Goal: Check status: Check status

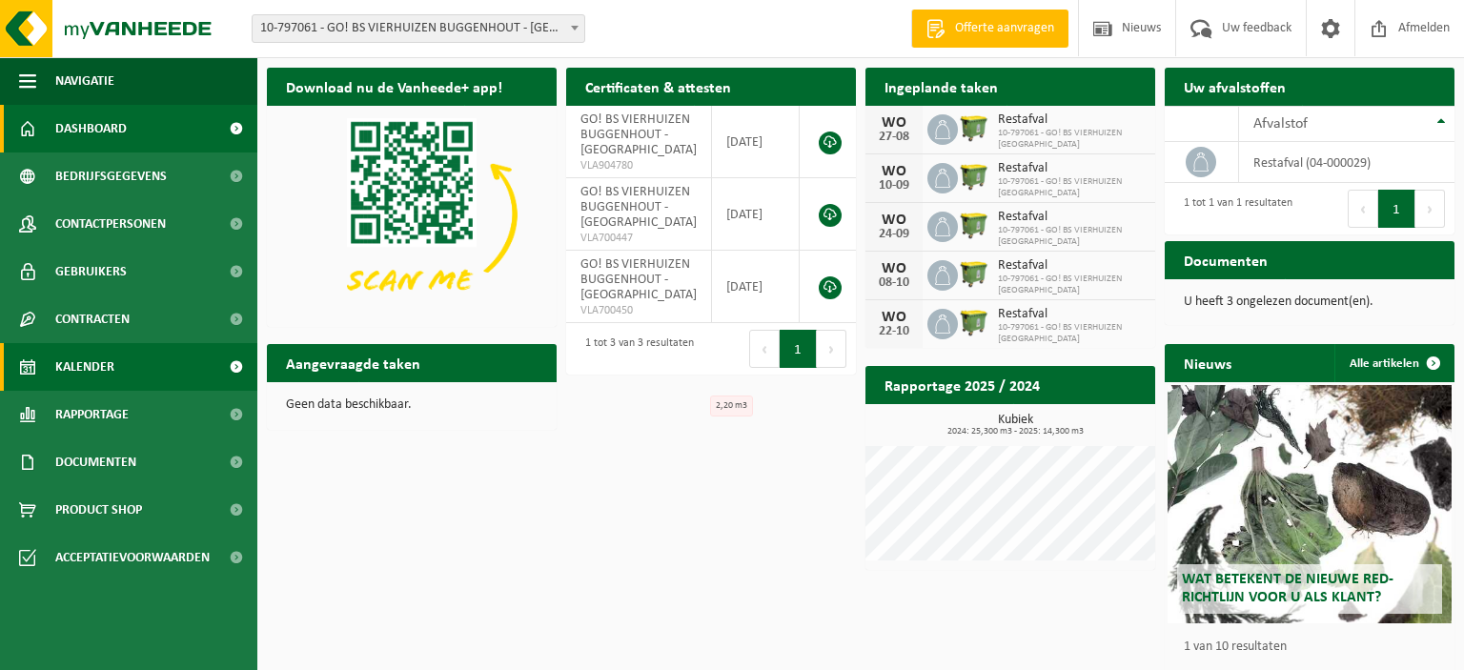
click at [105, 368] on span "Kalender" at bounding box center [84, 367] width 59 height 48
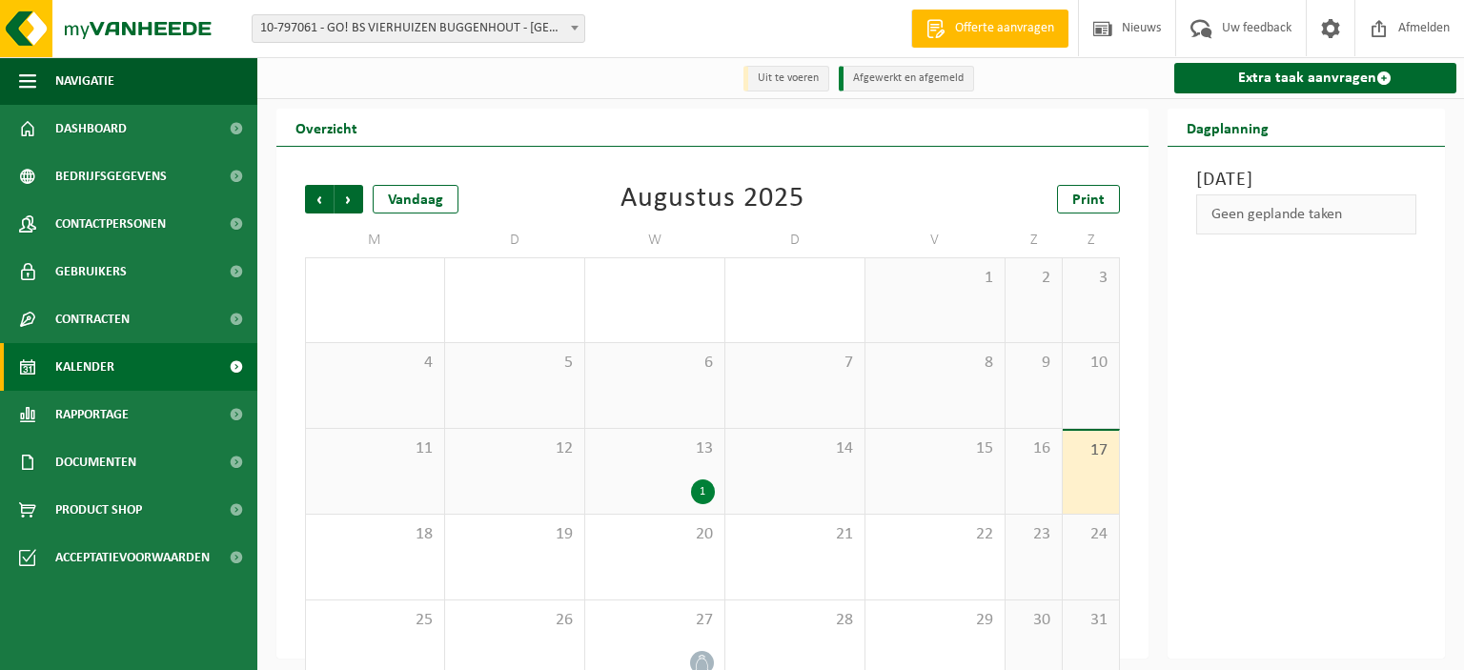
scroll to position [36, 0]
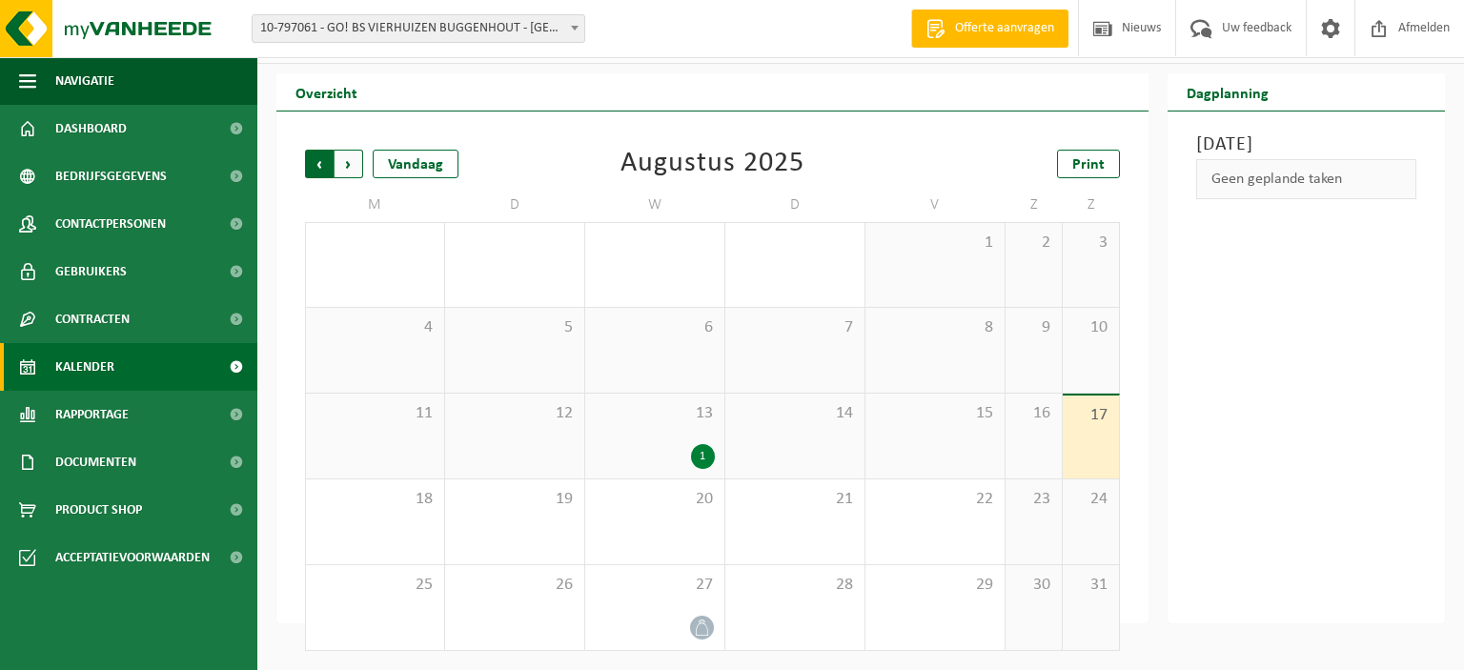
click at [349, 153] on span "Volgende" at bounding box center [349, 164] width 29 height 29
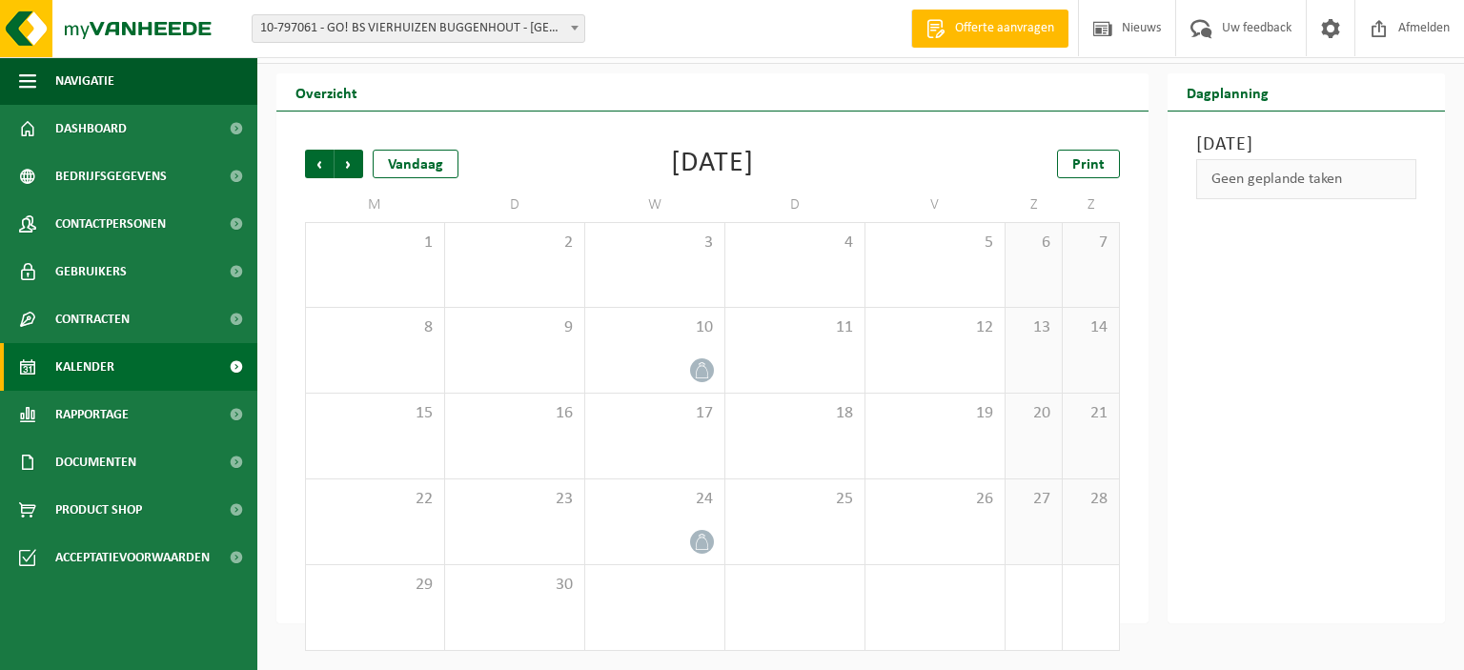
click at [349, 153] on span "Volgende" at bounding box center [349, 164] width 29 height 29
click at [321, 166] on span "Vorige" at bounding box center [319, 164] width 29 height 29
